Goal: Task Accomplishment & Management: Manage account settings

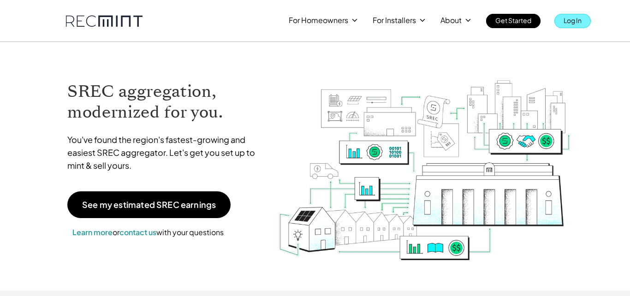
click at [576, 21] on p "Log In" at bounding box center [573, 20] width 18 height 13
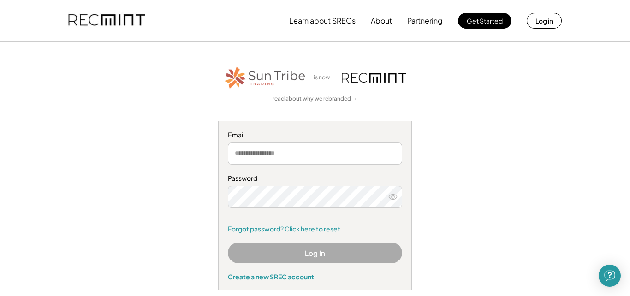
click at [310, 153] on input "email" at bounding box center [315, 153] width 174 height 22
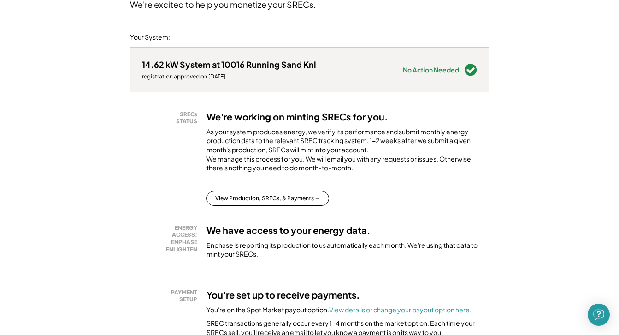
scroll to position [231, 0]
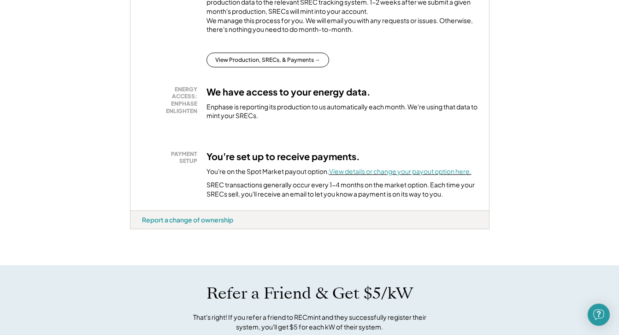
click at [402, 175] on font "View details or change your payout option here." at bounding box center [400, 171] width 142 height 8
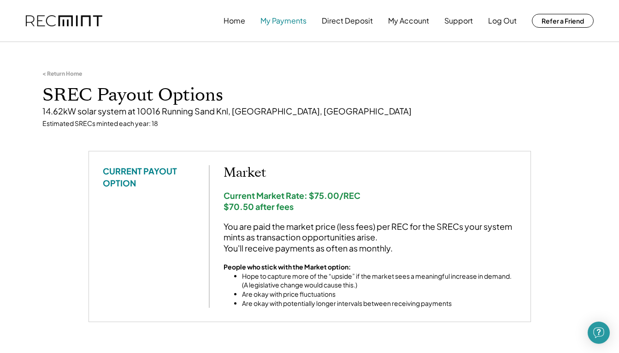
click at [282, 18] on button "My Payments" at bounding box center [284, 21] width 46 height 18
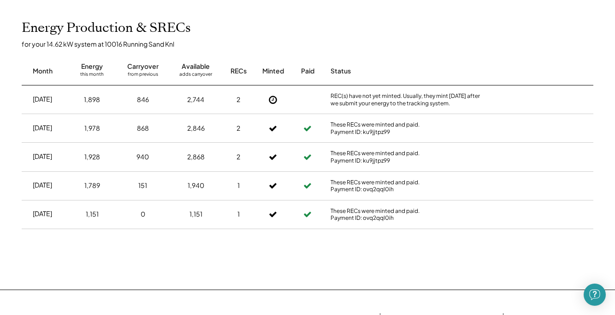
scroll to position [184, 0]
